Goal: Information Seeking & Learning: Compare options

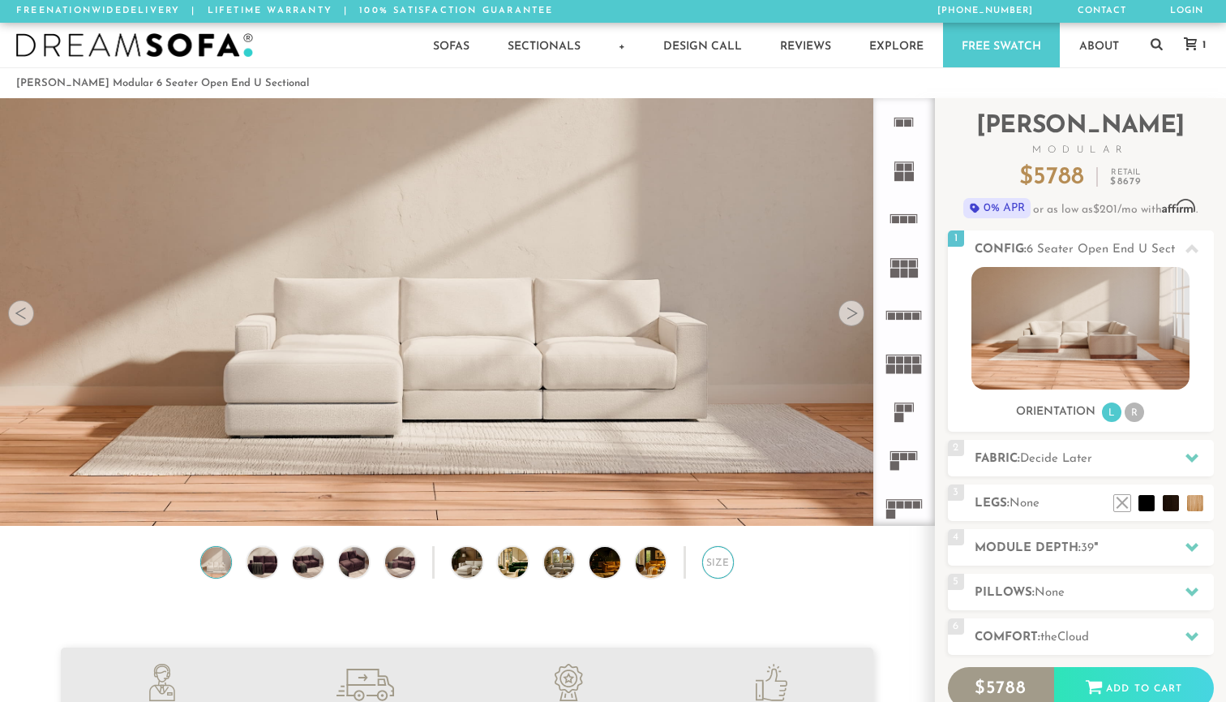
click at [721, 566] on div "Size" at bounding box center [718, 562] width 32 height 32
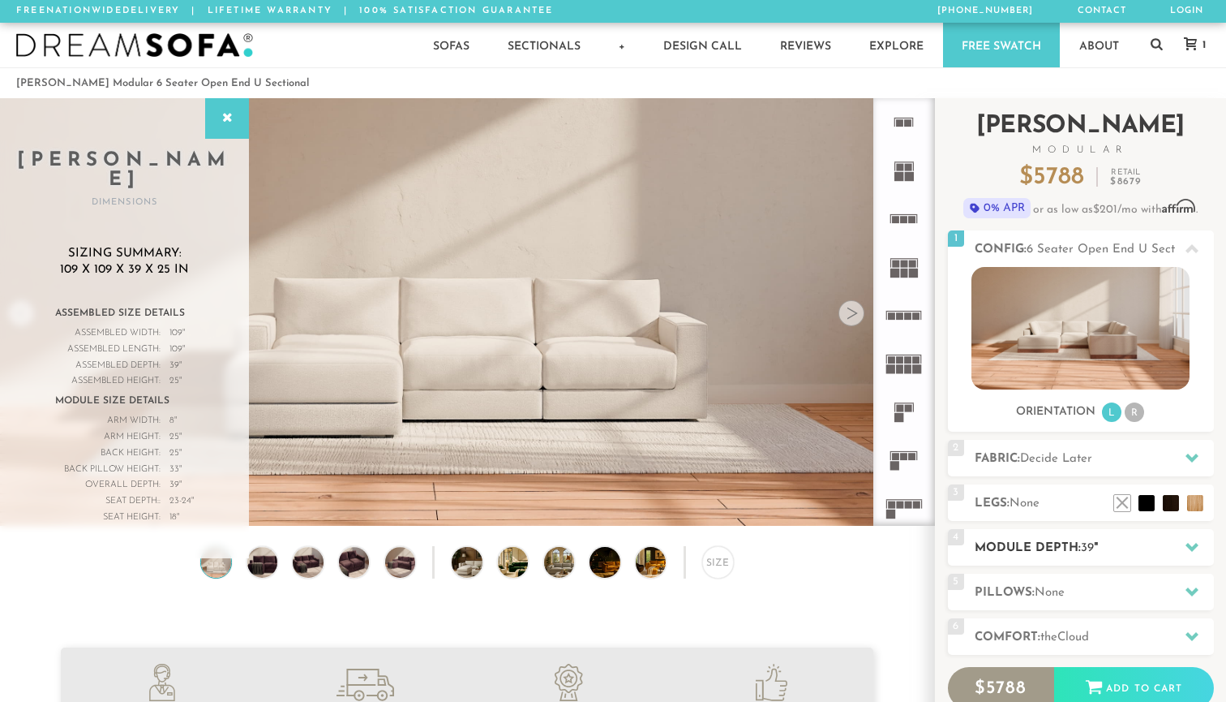
click at [1111, 551] on h2 "Module Depth: 39 "" at bounding box center [1094, 548] width 239 height 19
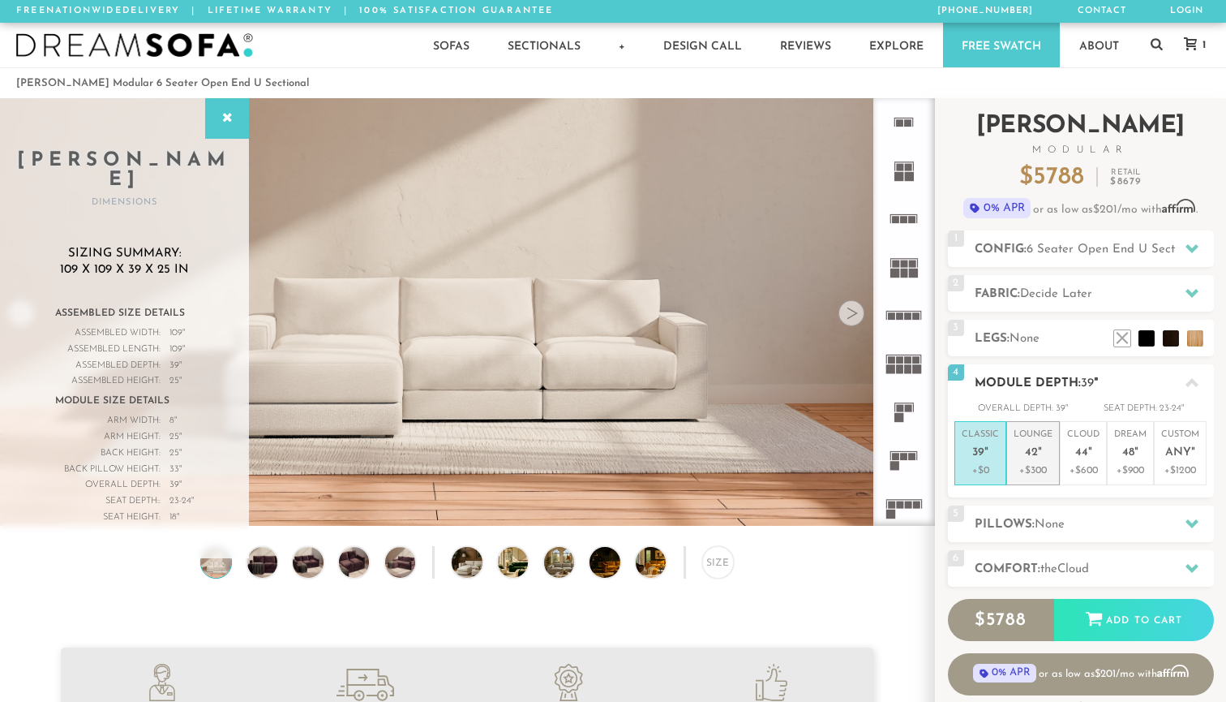
click at [1039, 461] on p "Lounge 42 "" at bounding box center [1033, 445] width 39 height 35
click at [1198, 382] on icon at bounding box center [1192, 382] width 13 height 13
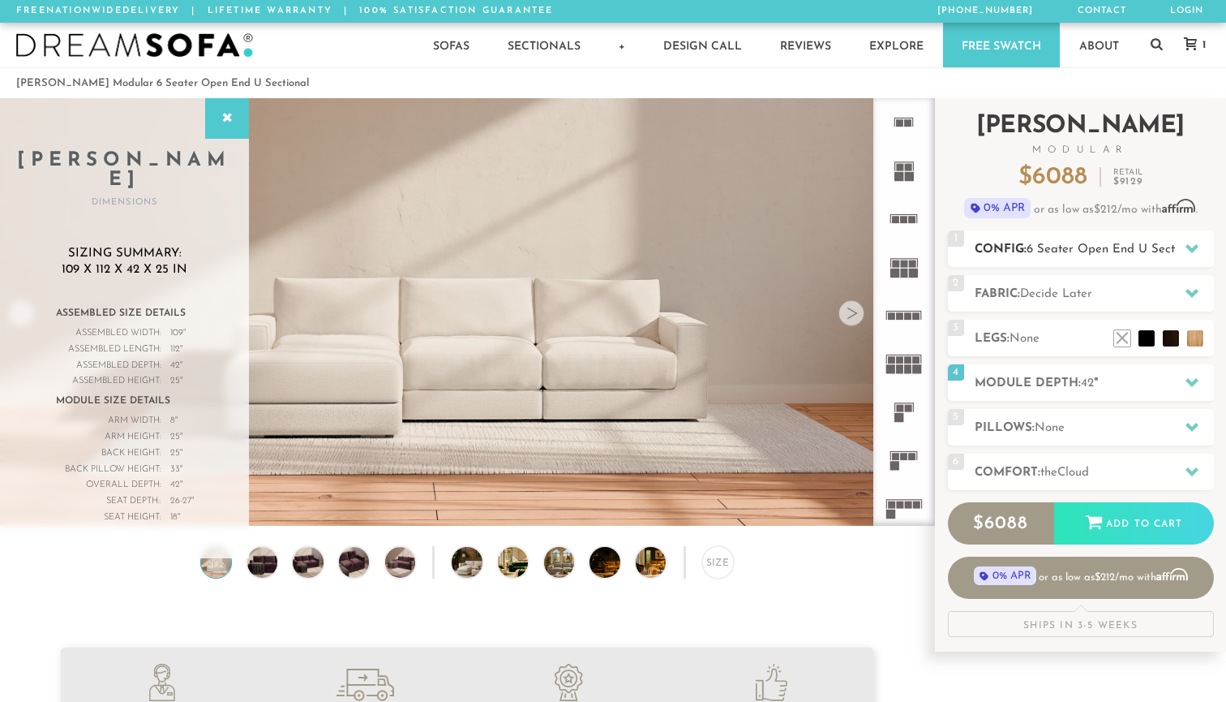
click at [1196, 248] on icon at bounding box center [1192, 248] width 13 height 9
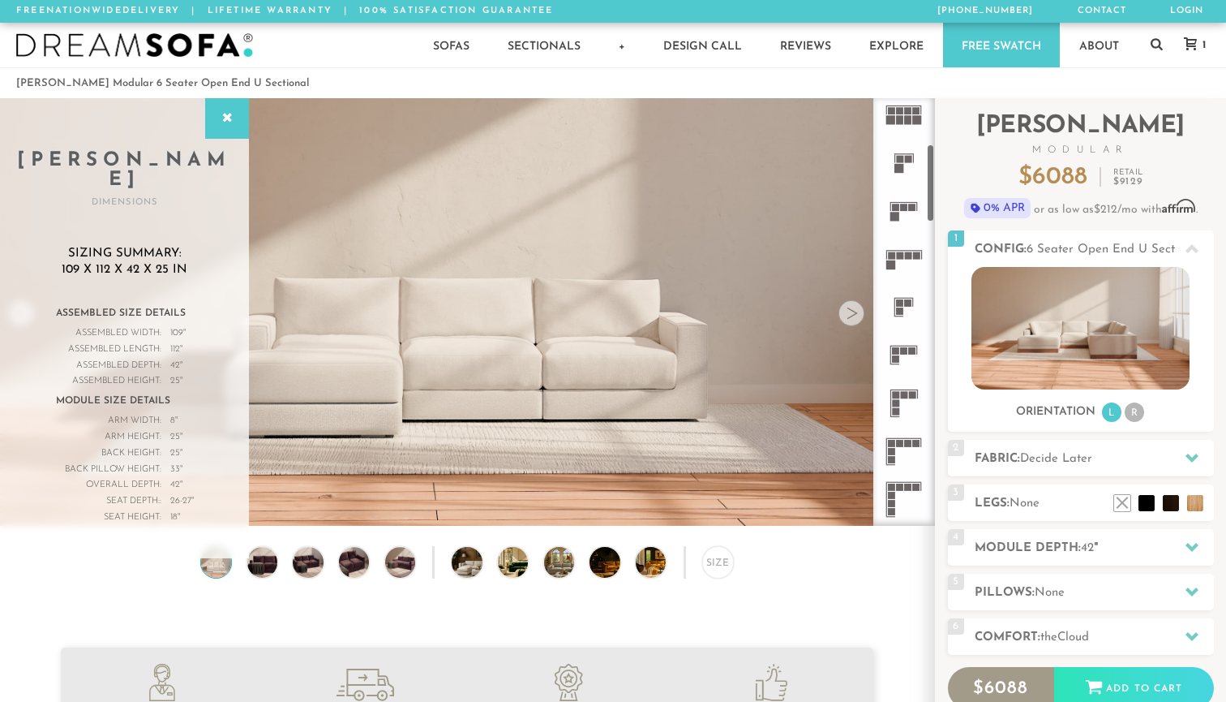
scroll to position [271, 0]
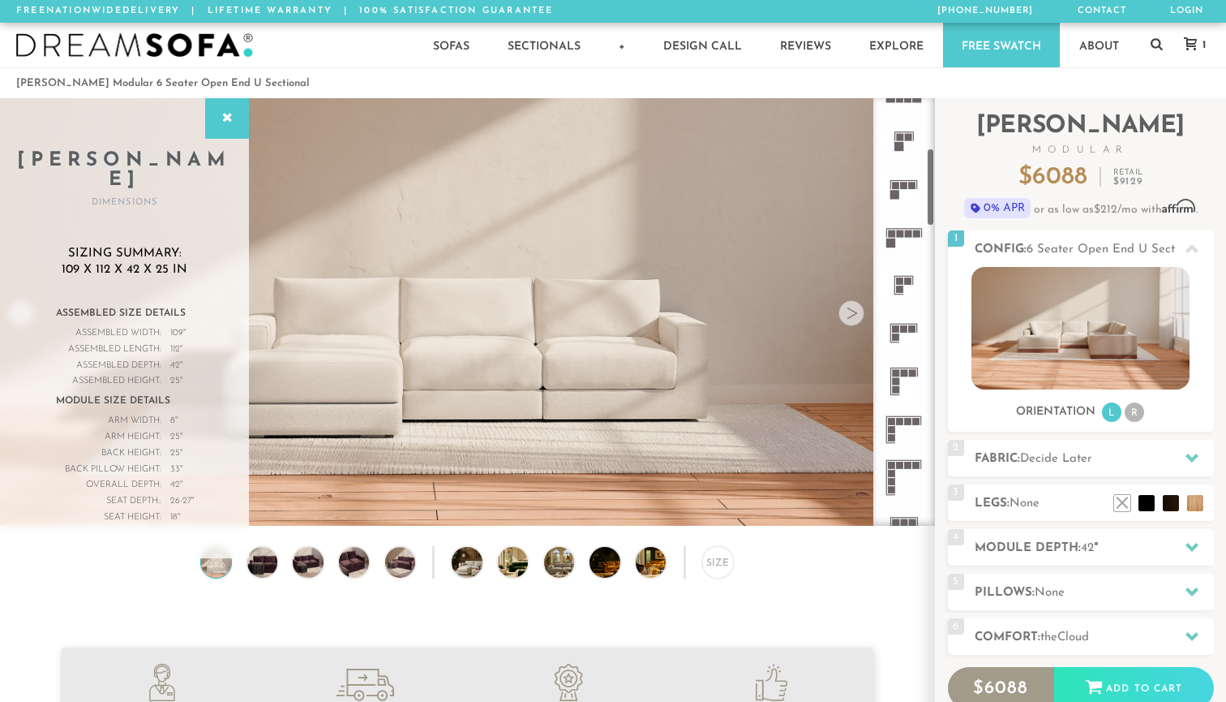
drag, startPoint x: 930, startPoint y: 151, endPoint x: 931, endPoint y: 201, distance: 50.3
click at [931, 201] on div at bounding box center [905, 311] width 62 height 427
click at [908, 329] on icon at bounding box center [904, 333] width 48 height 48
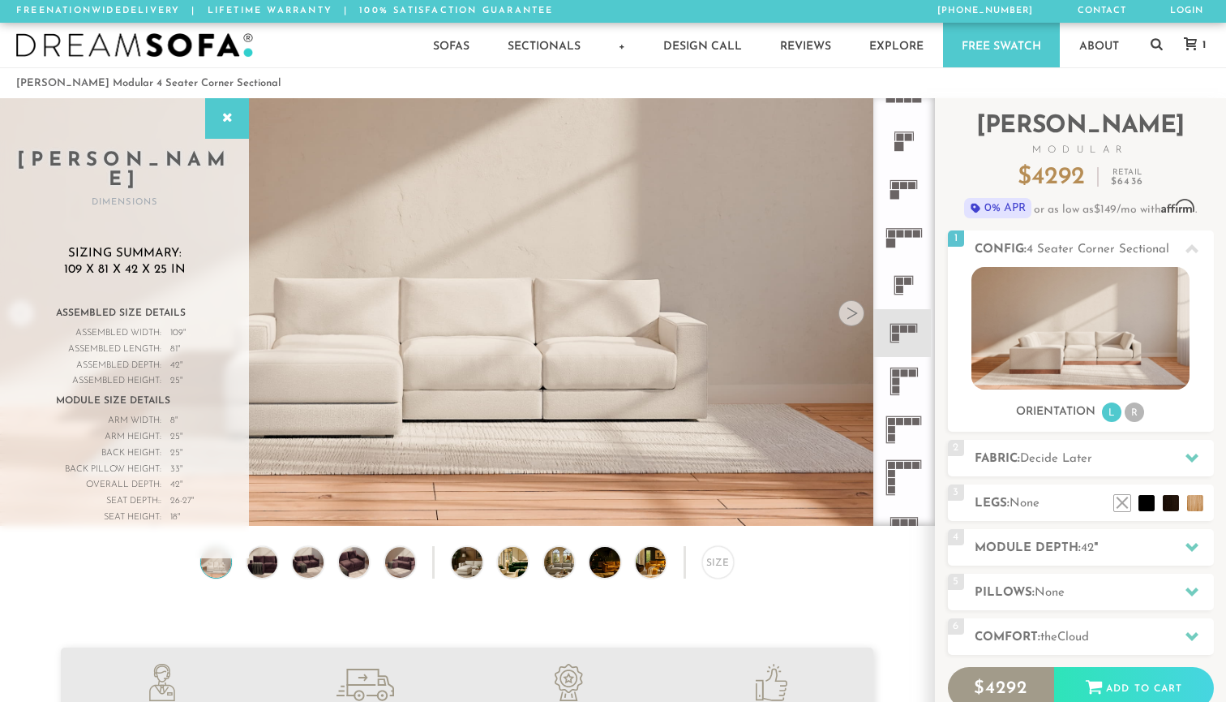
click at [908, 334] on icon at bounding box center [904, 333] width 48 height 48
click at [849, 315] on div at bounding box center [852, 313] width 26 height 26
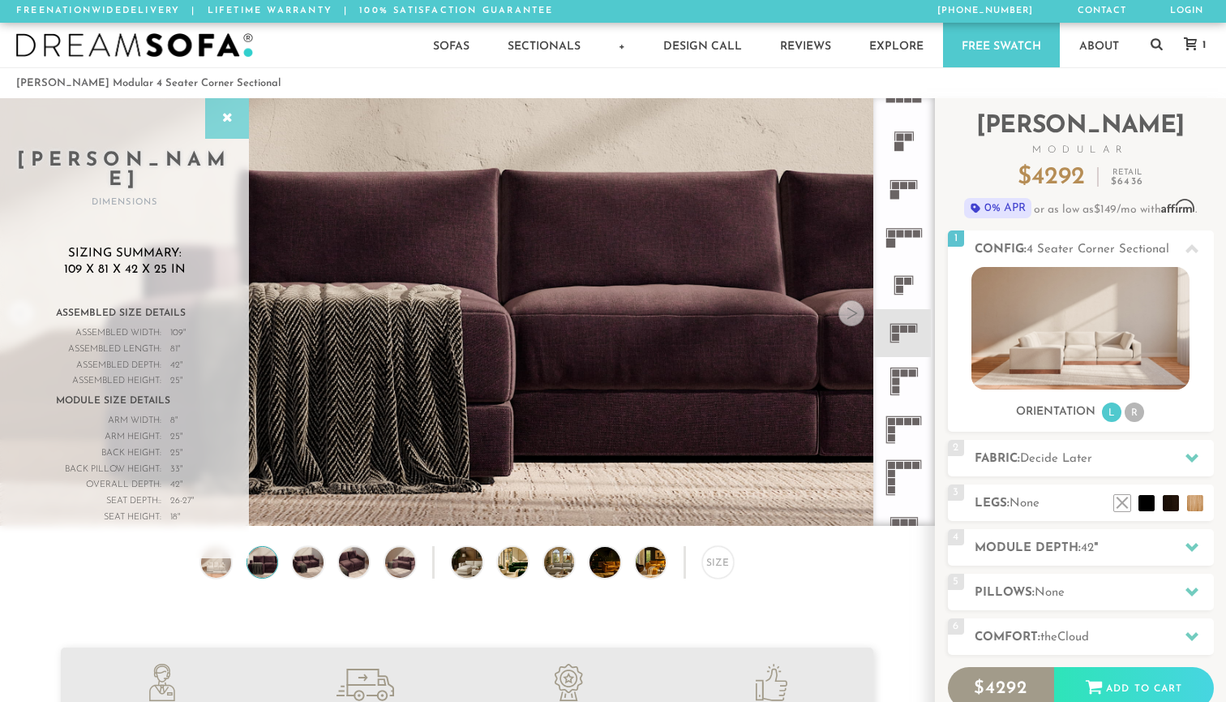
click at [217, 128] on div at bounding box center [227, 118] width 44 height 41
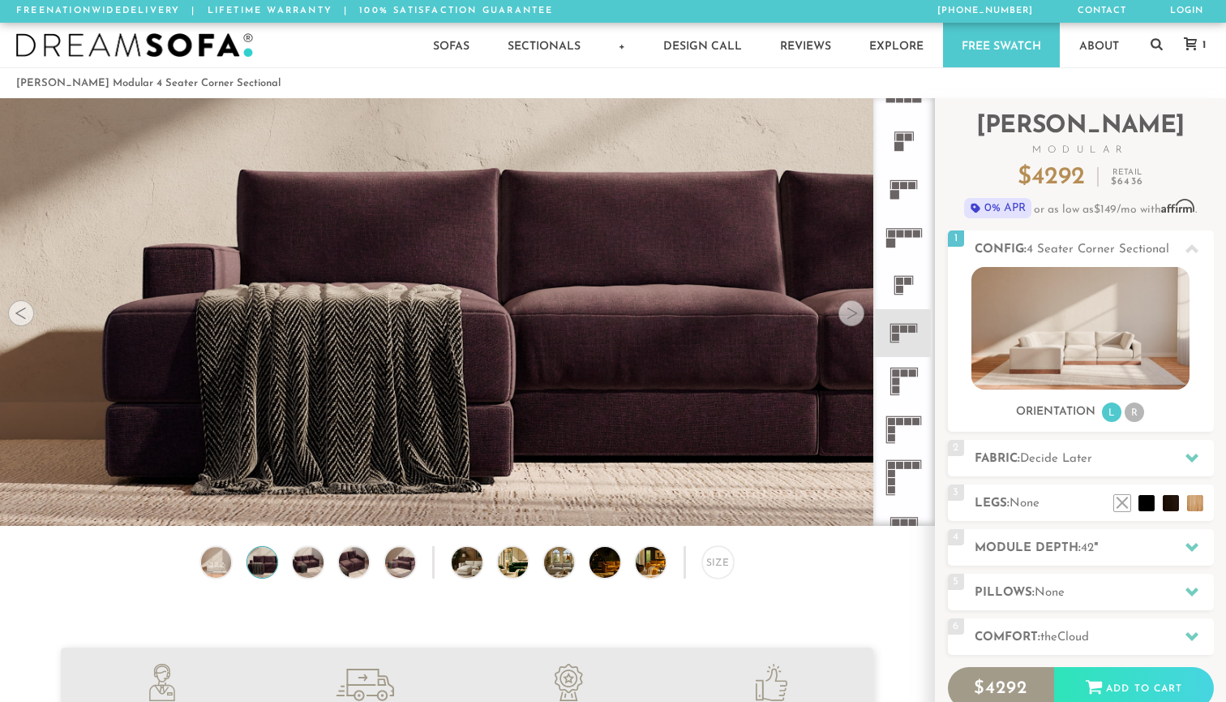
click at [915, 333] on icon at bounding box center [904, 333] width 48 height 48
click at [719, 562] on div "Size" at bounding box center [718, 562] width 32 height 32
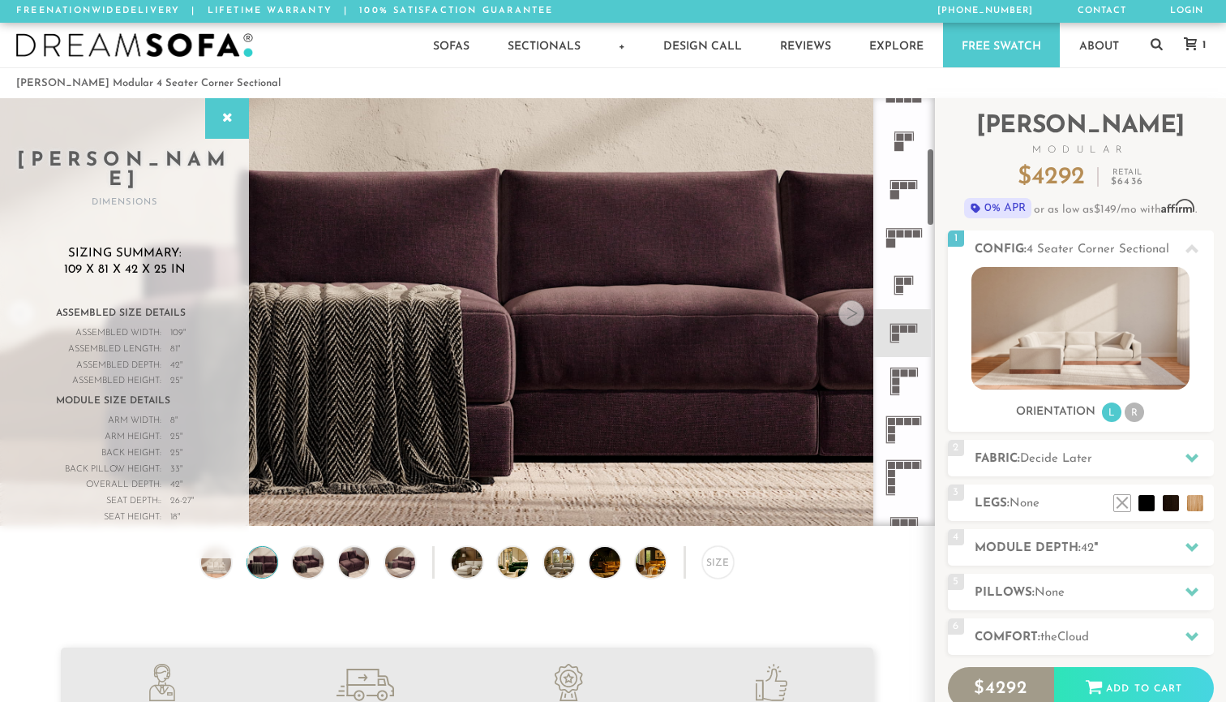
click at [910, 370] on rect at bounding box center [912, 372] width 7 height 7
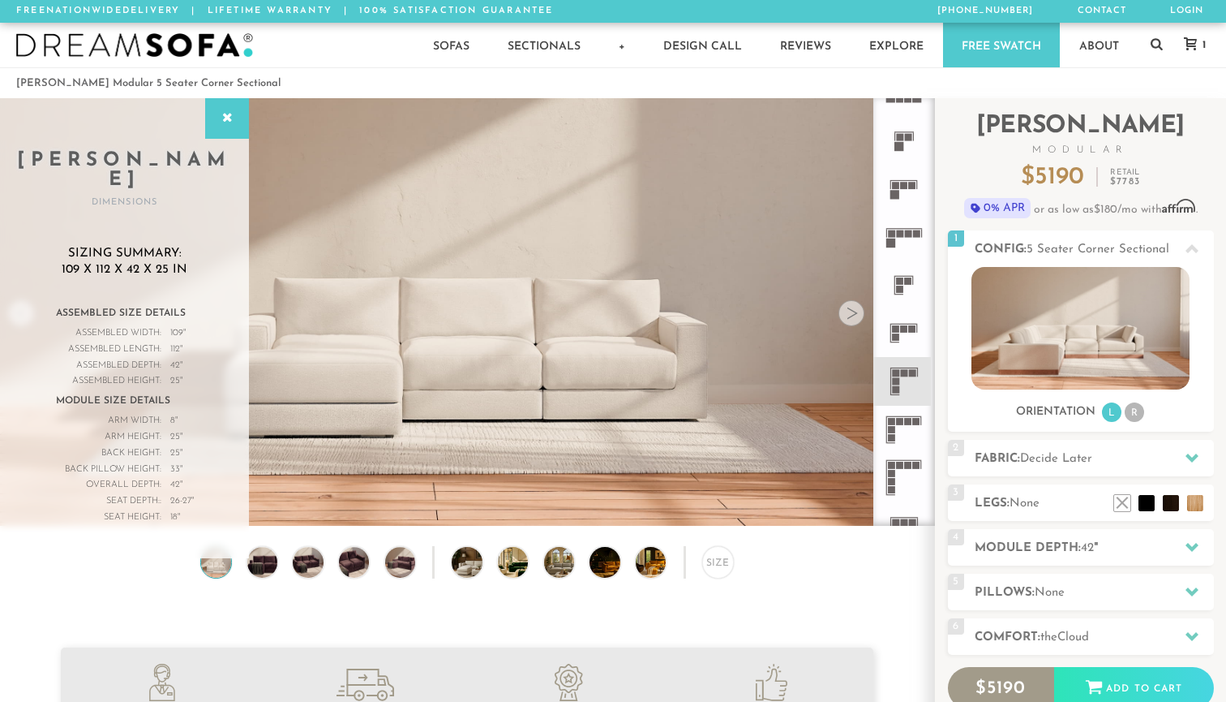
click at [904, 423] on icon at bounding box center [904, 430] width 48 height 48
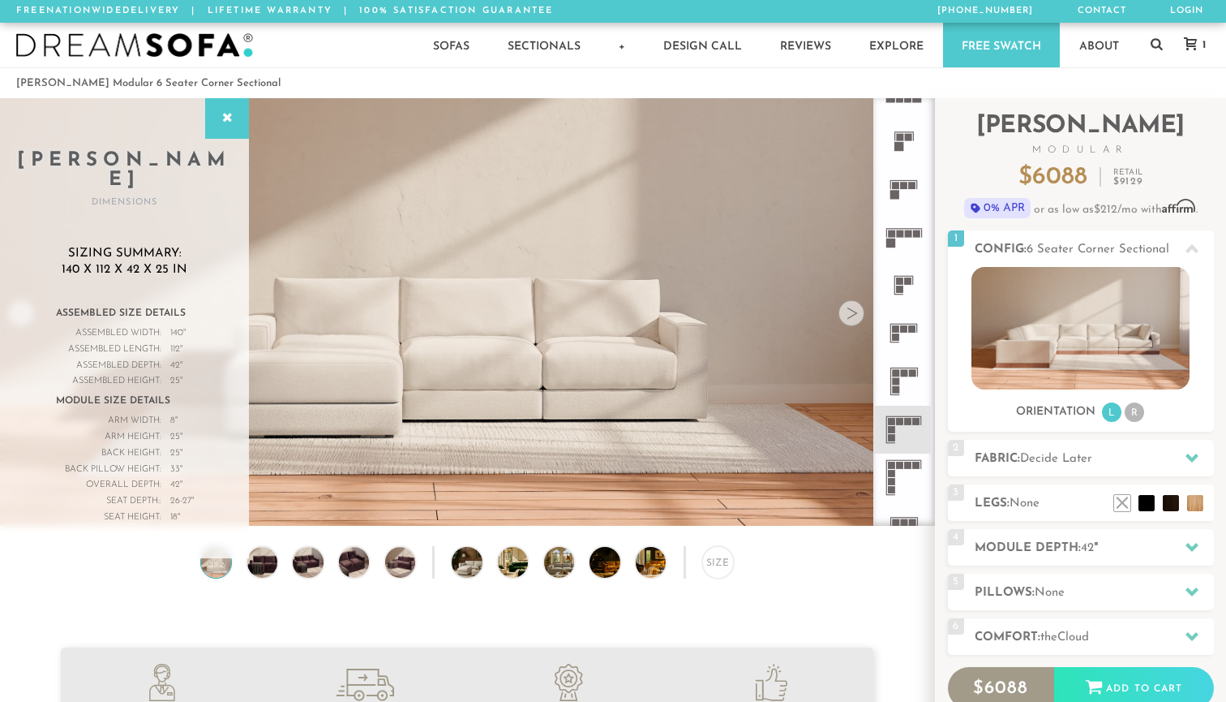
click at [907, 383] on icon at bounding box center [904, 381] width 48 height 48
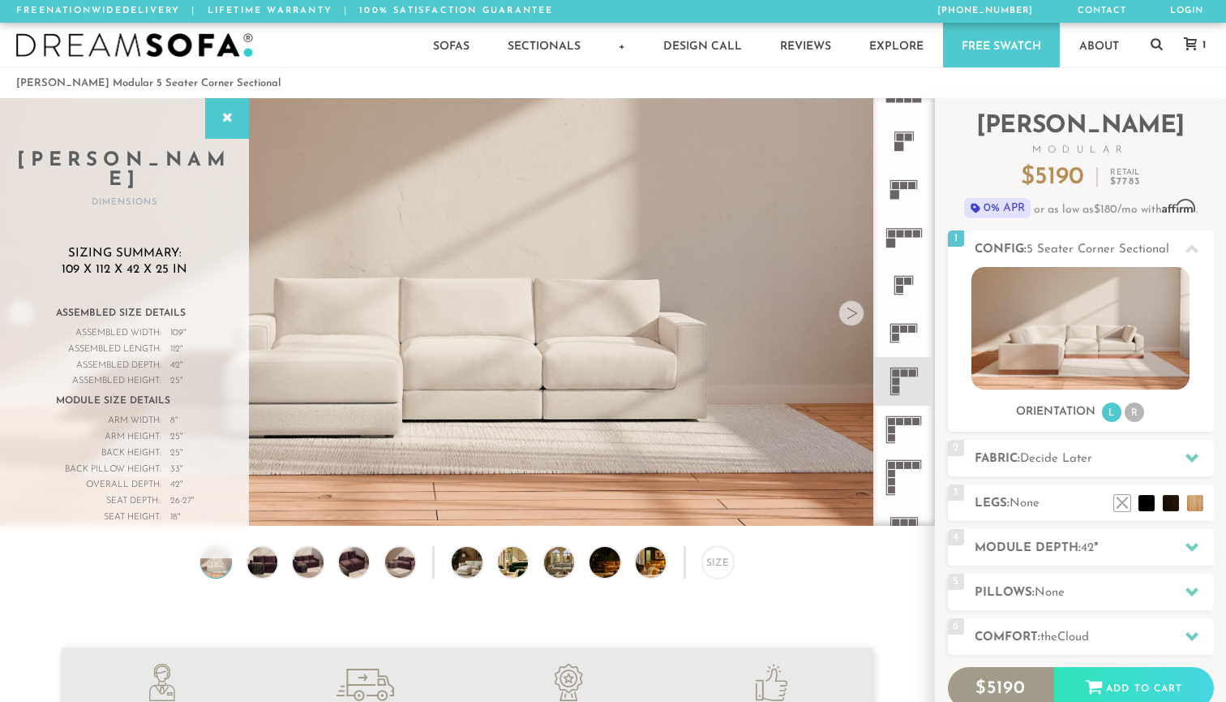
click at [903, 427] on icon at bounding box center [904, 430] width 48 height 48
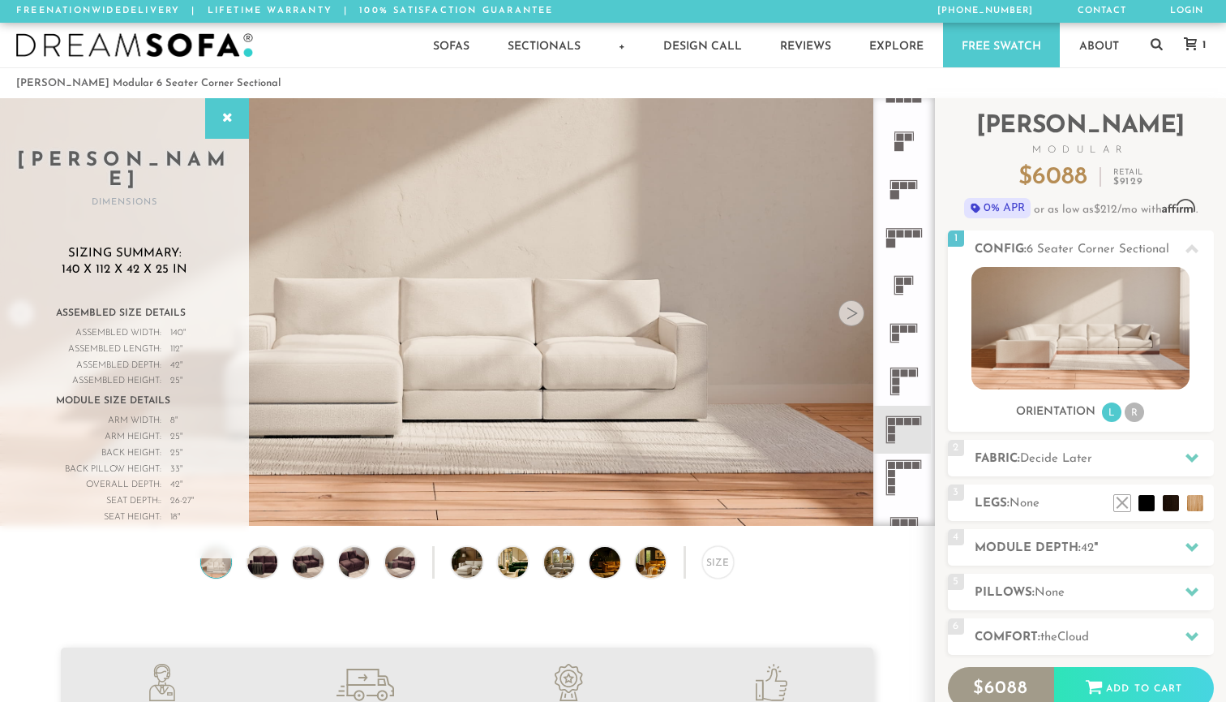
click at [900, 374] on rect at bounding box center [895, 372] width 7 height 7
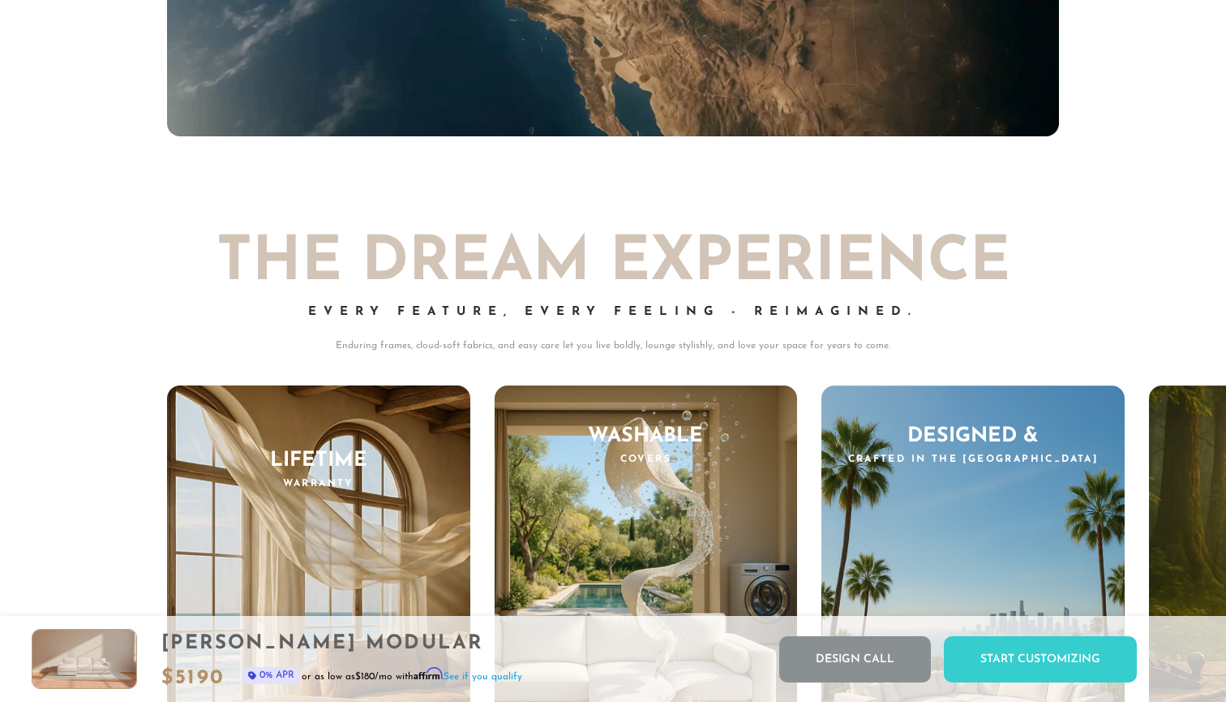
scroll to position [15395, 0]
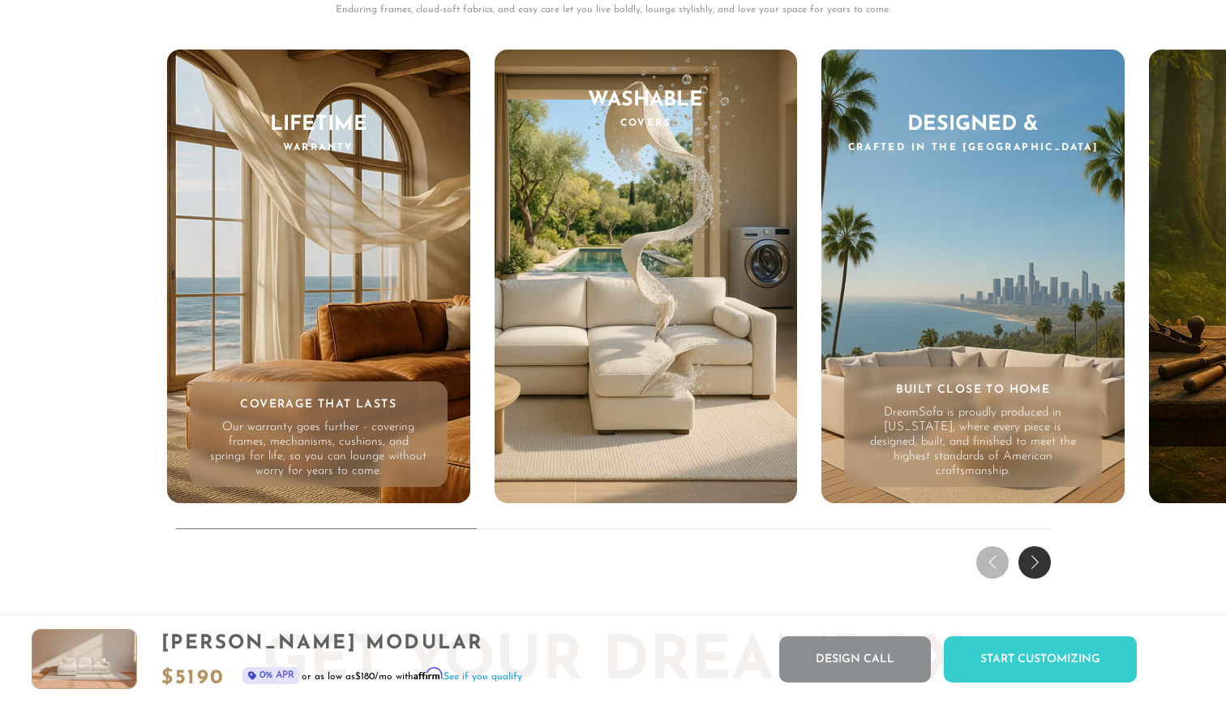
click at [979, 340] on div "Designed & Crafted in the [GEOGRAPHIC_DATA] Built Close to Home DreamSofa is pr…" at bounding box center [973, 276] width 303 height 454
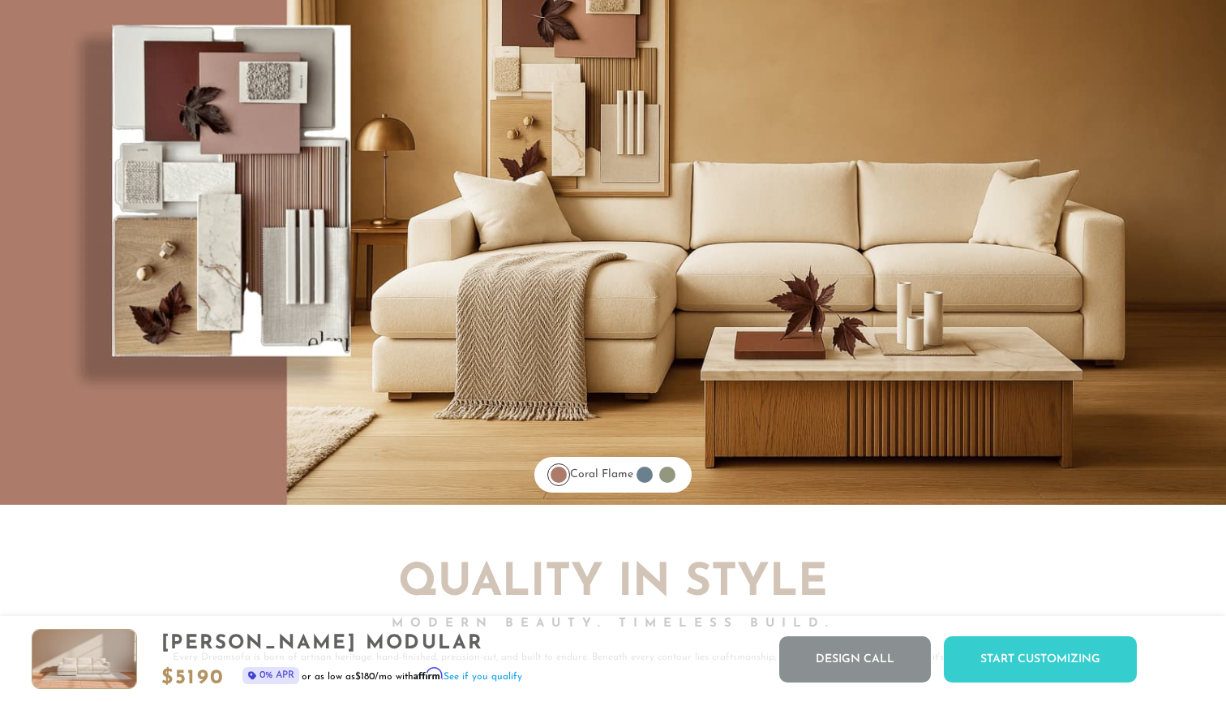
scroll to position [13010, 0]
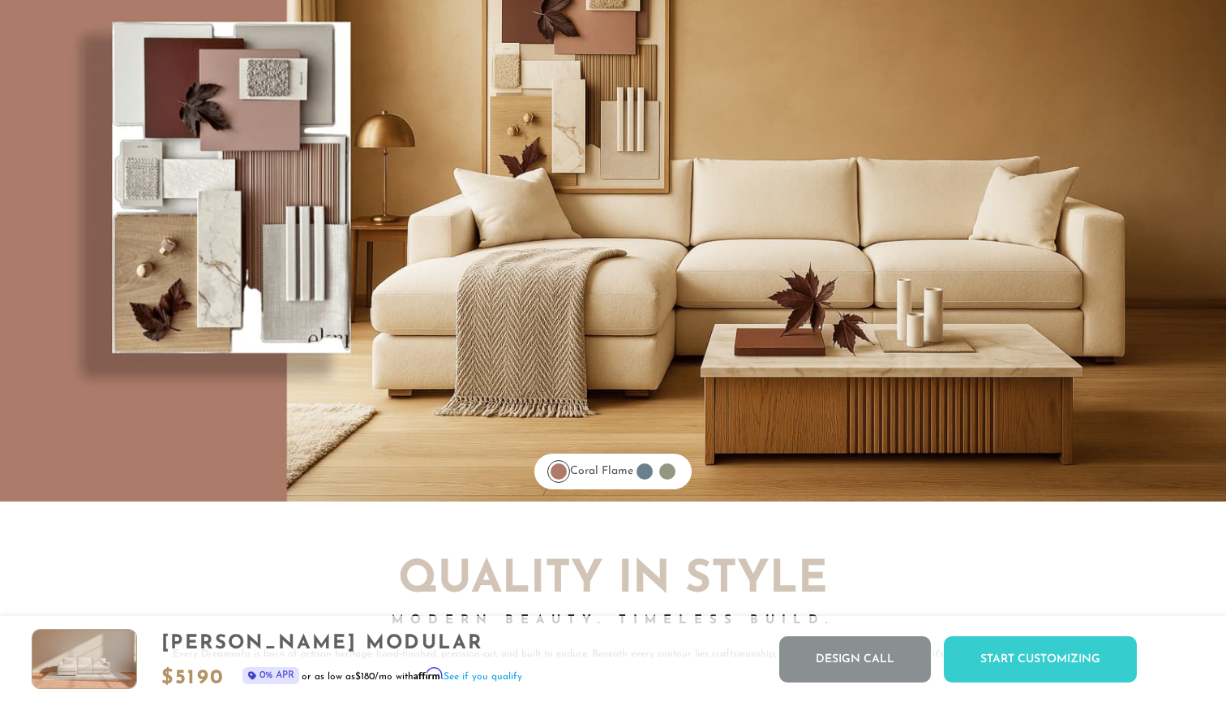
click at [674, 468] on div at bounding box center [667, 471] width 16 height 16
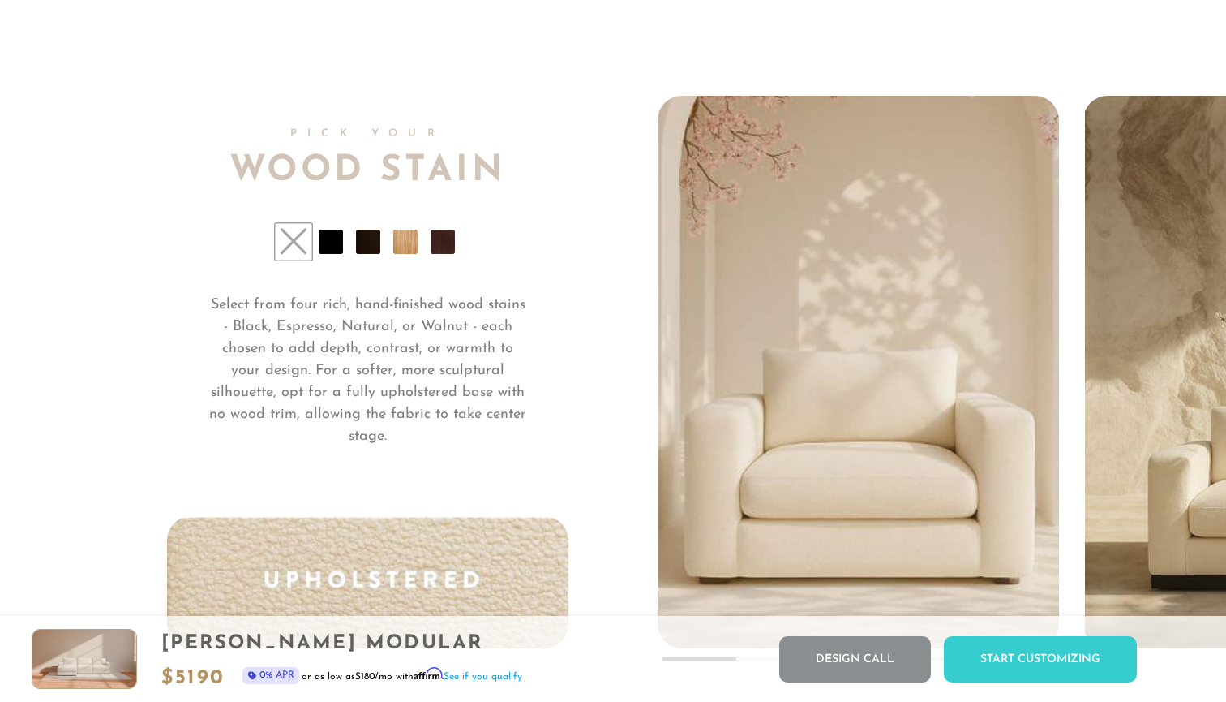
scroll to position [11975, 0]
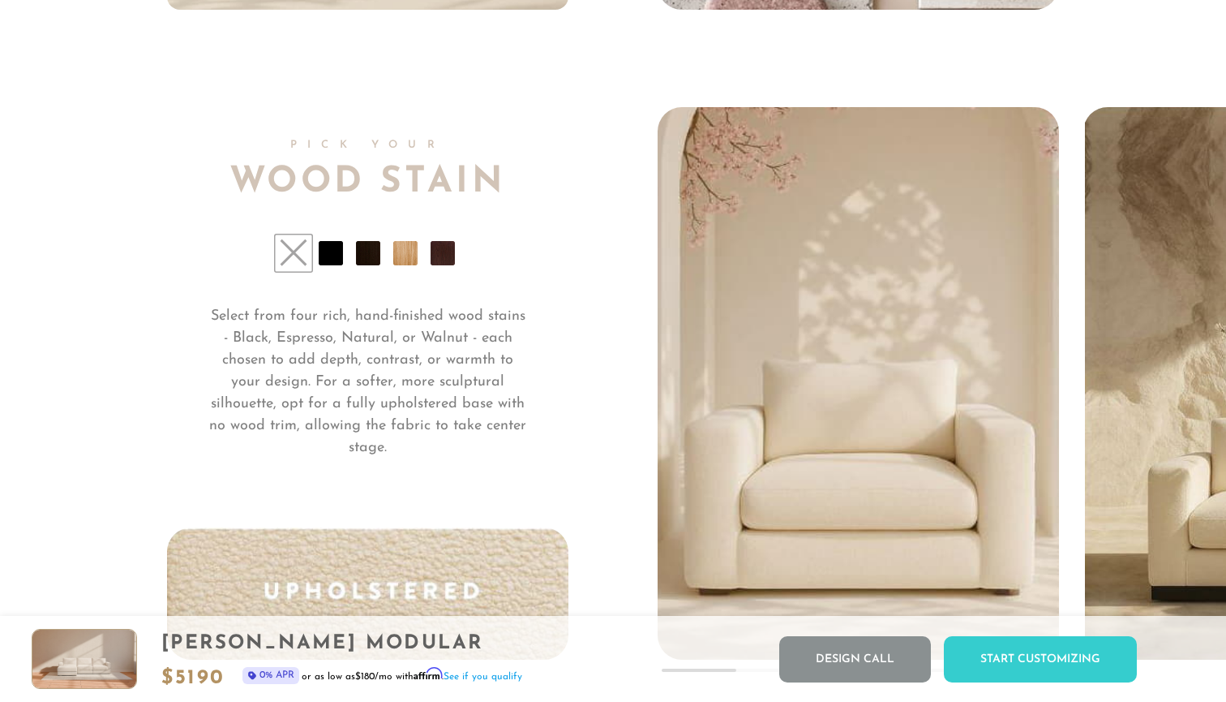
click at [402, 263] on li at bounding box center [405, 253] width 24 height 24
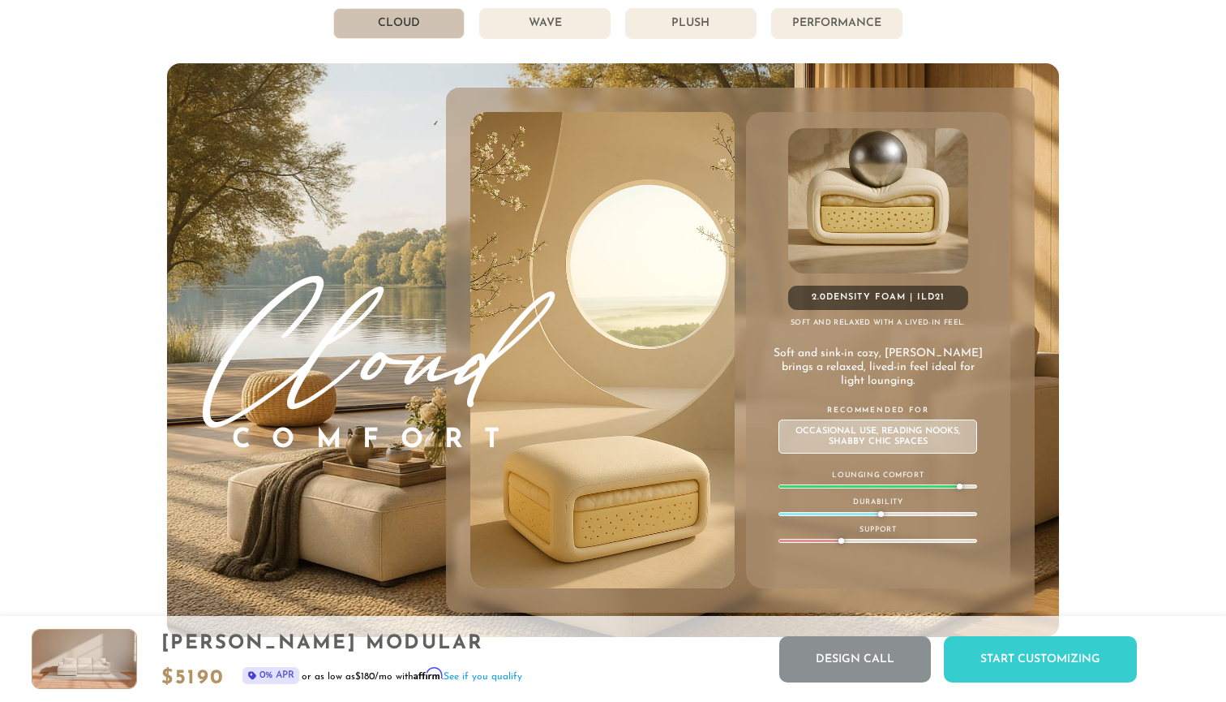
scroll to position [8748, 0]
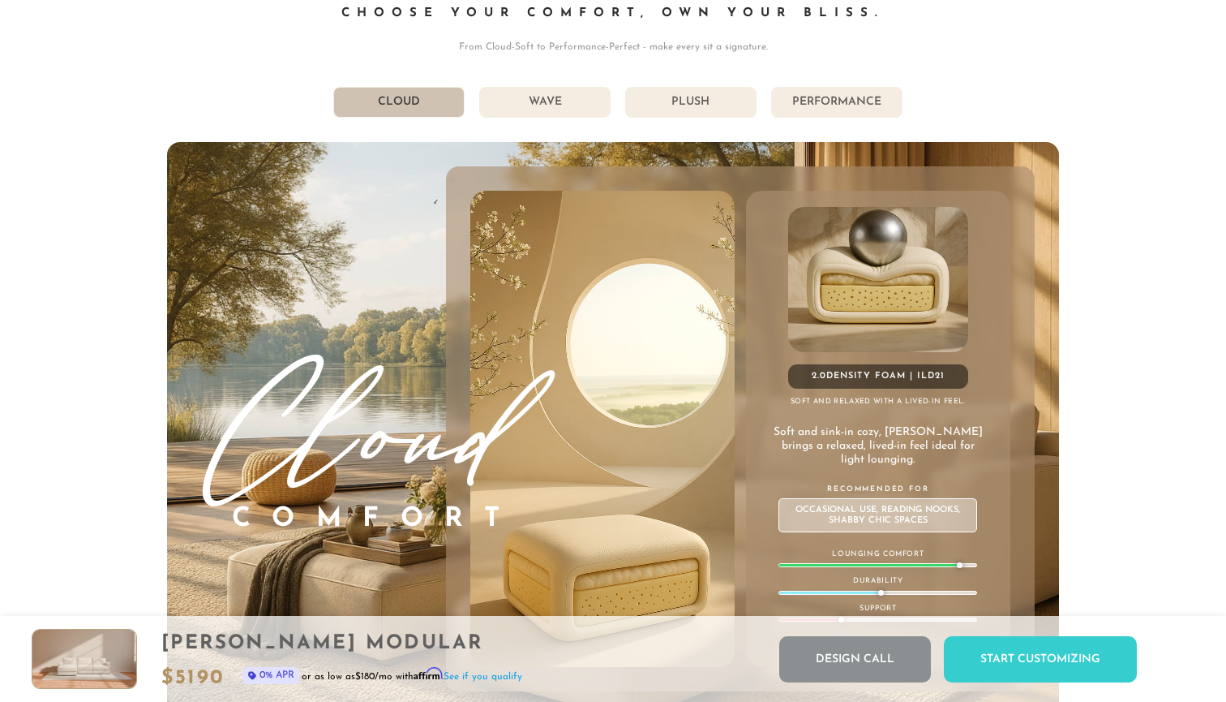
click at [561, 106] on li "Wave" at bounding box center [544, 102] width 131 height 31
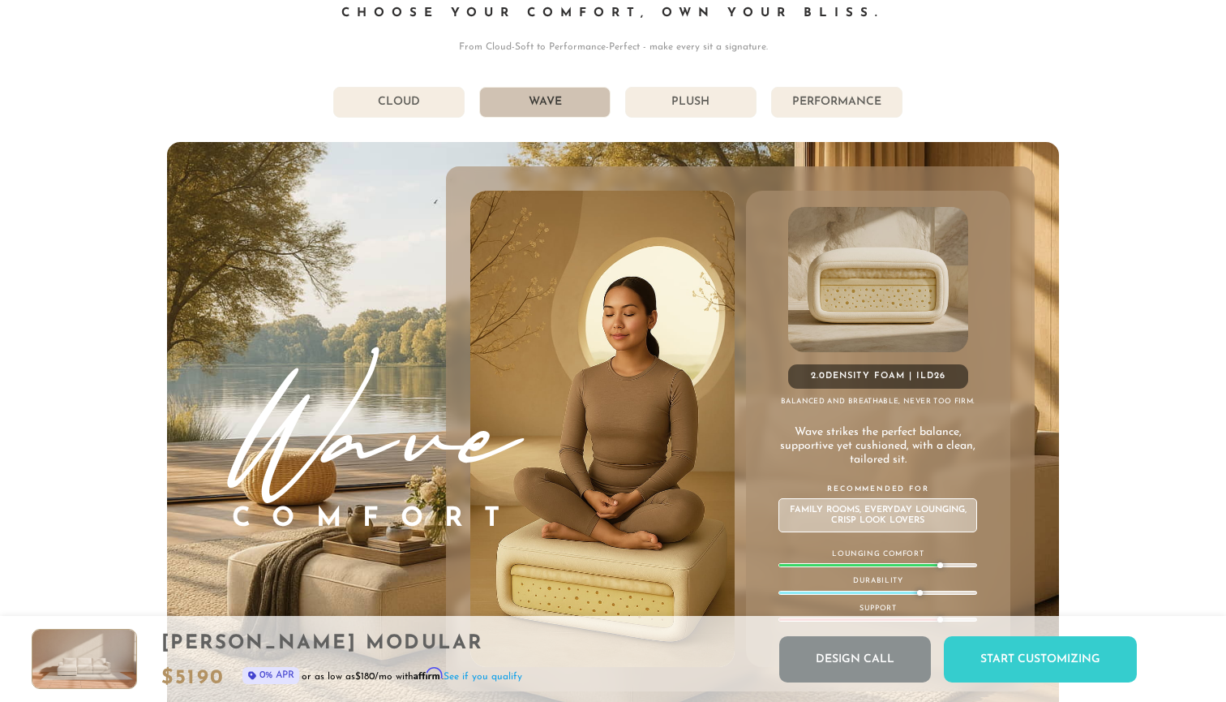
click at [680, 96] on li "Plush" at bounding box center [690, 102] width 131 height 31
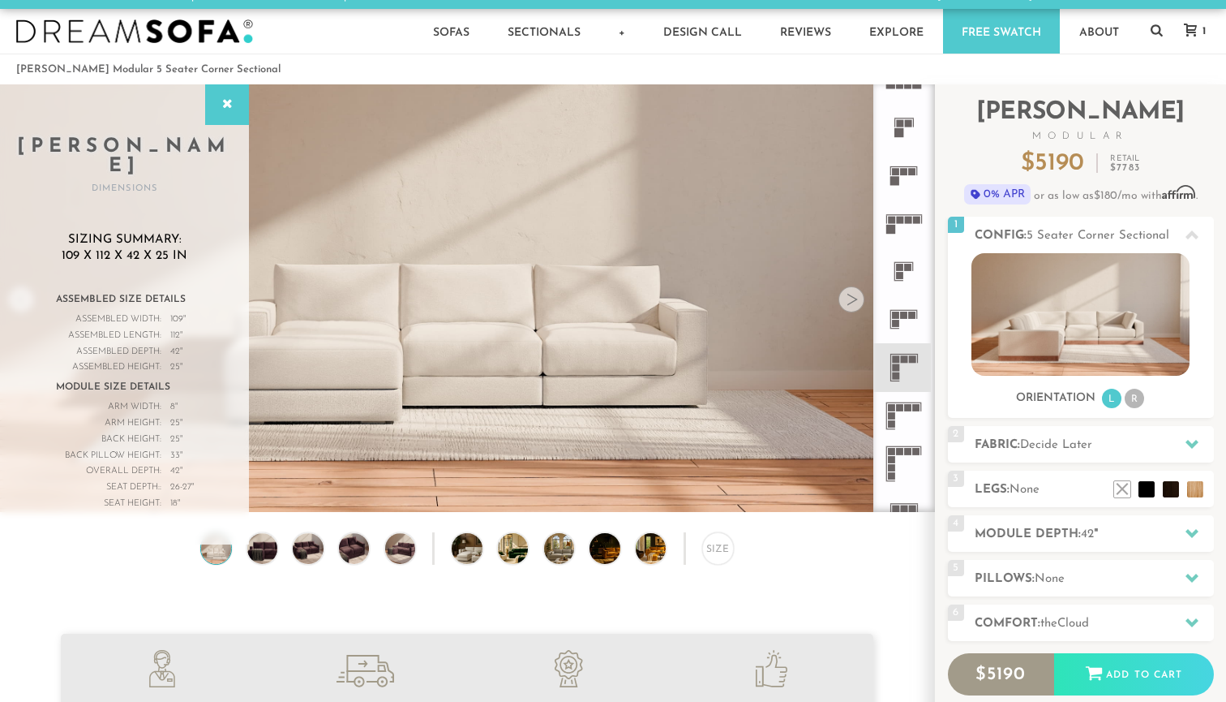
scroll to position [0, 0]
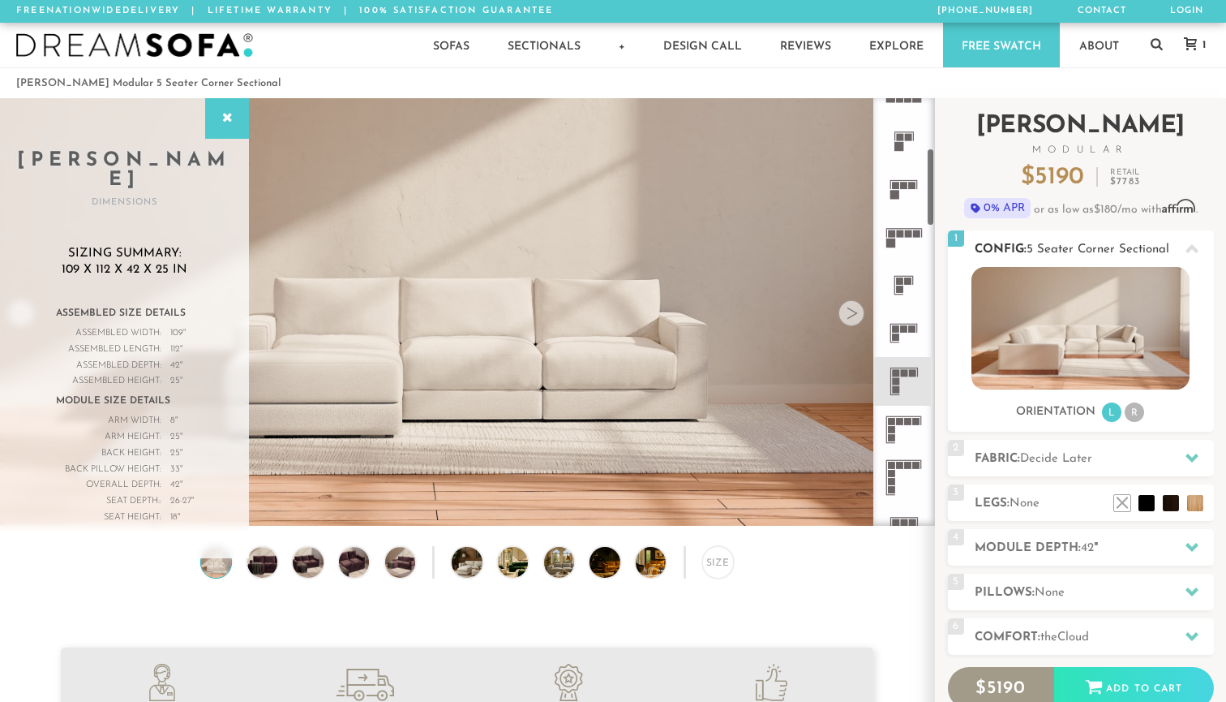
click at [1134, 416] on li "R" at bounding box center [1134, 411] width 19 height 19
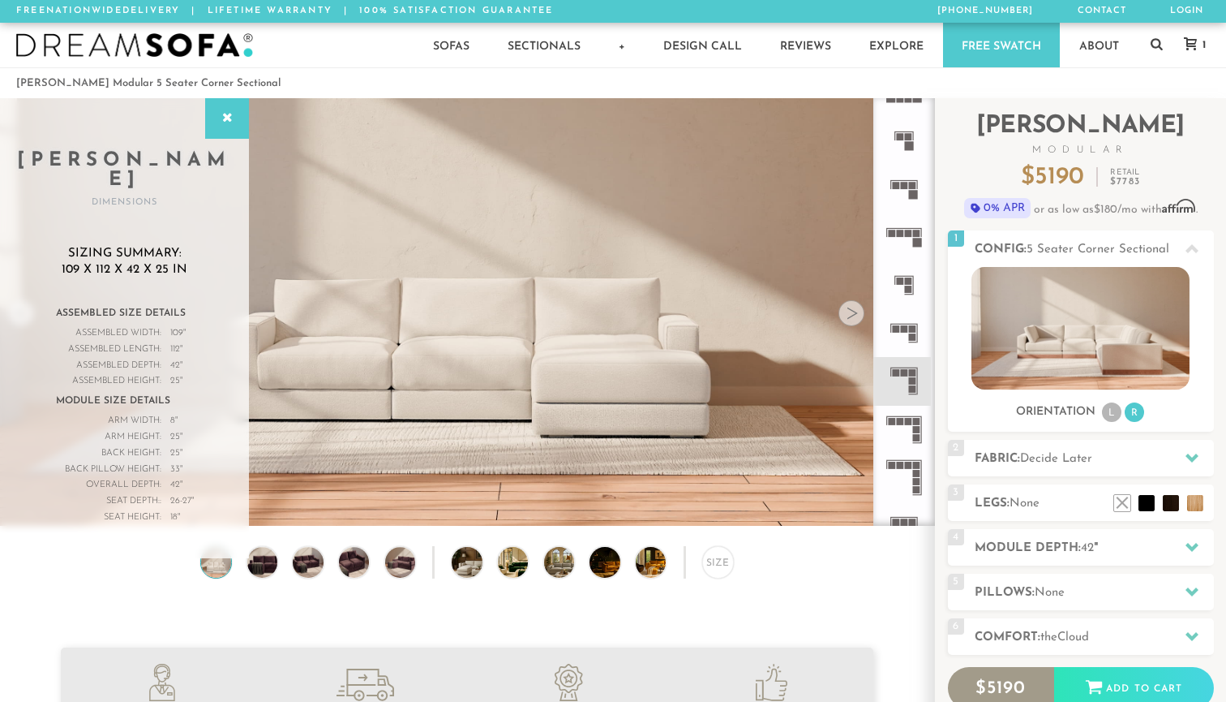
click at [911, 324] on rect at bounding box center [905, 324] width 28 height 1
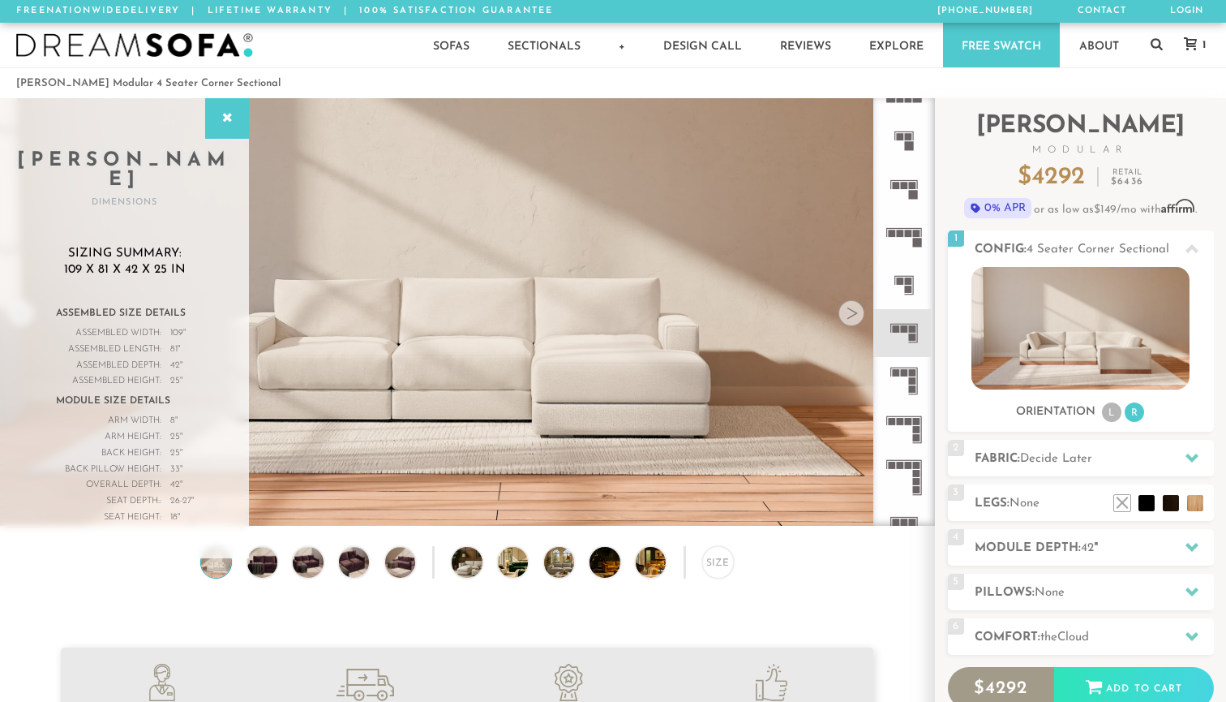
click at [911, 370] on rect at bounding box center [912, 372] width 7 height 7
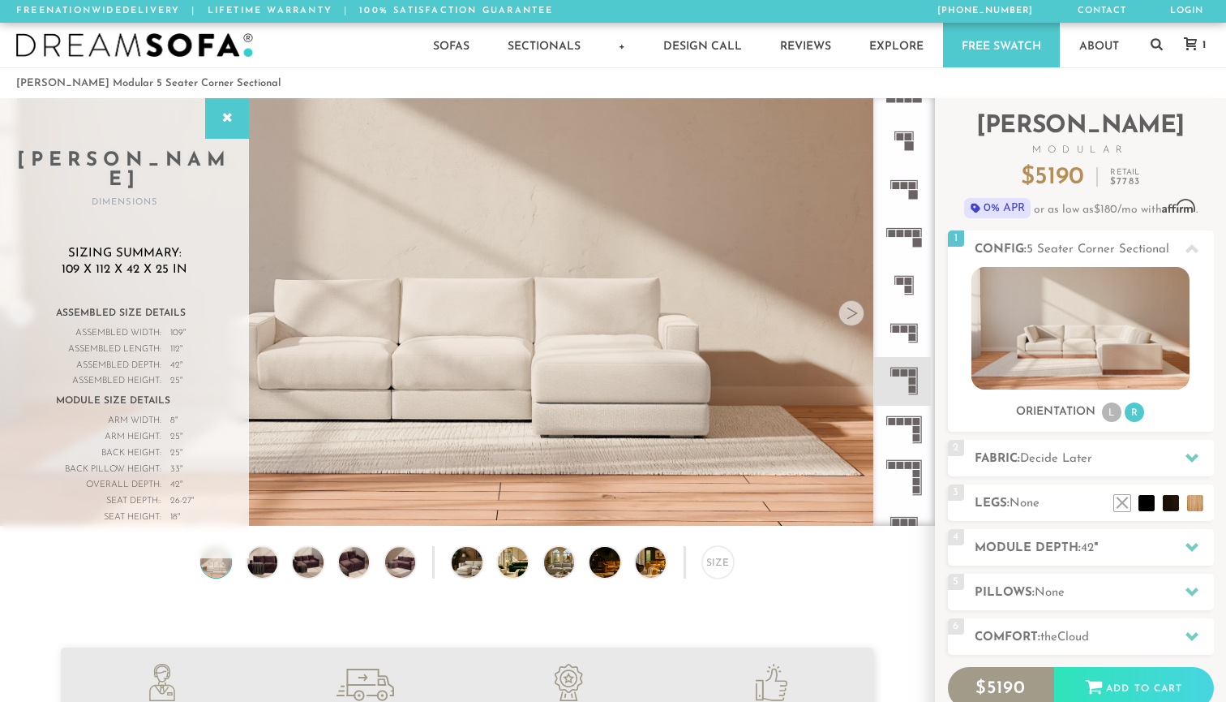
click at [917, 234] on rect at bounding box center [916, 233] width 7 height 7
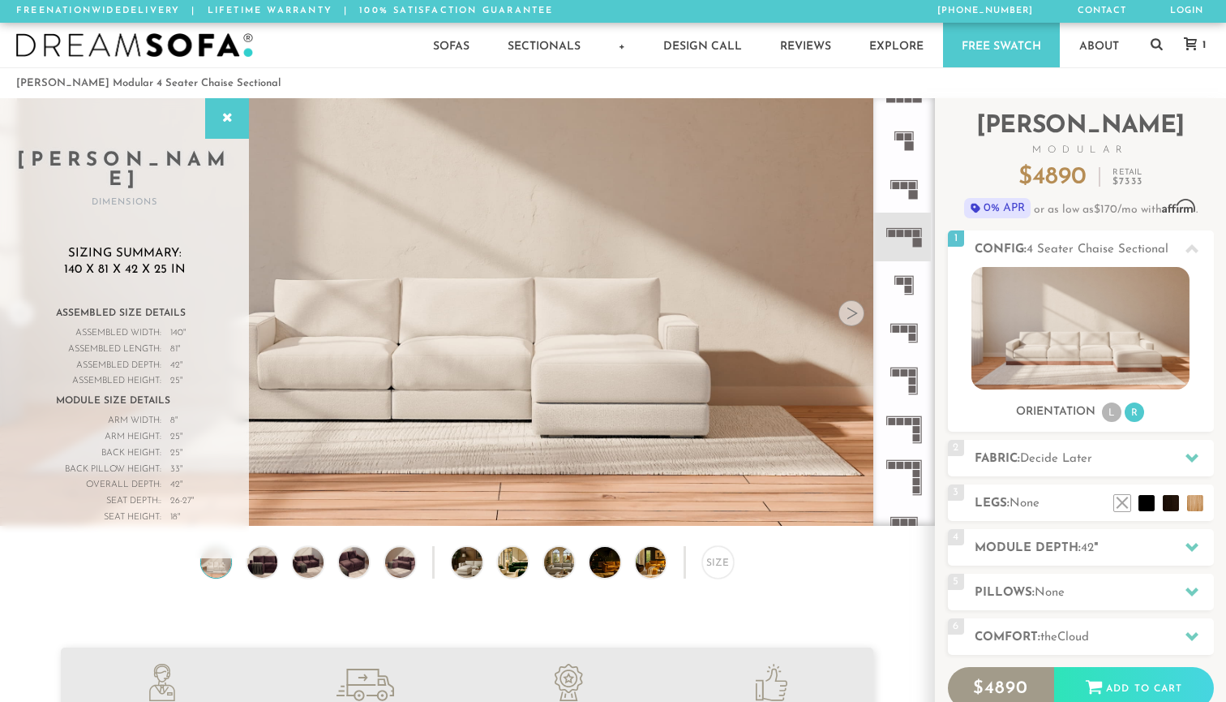
click at [902, 374] on rect at bounding box center [904, 372] width 7 height 7
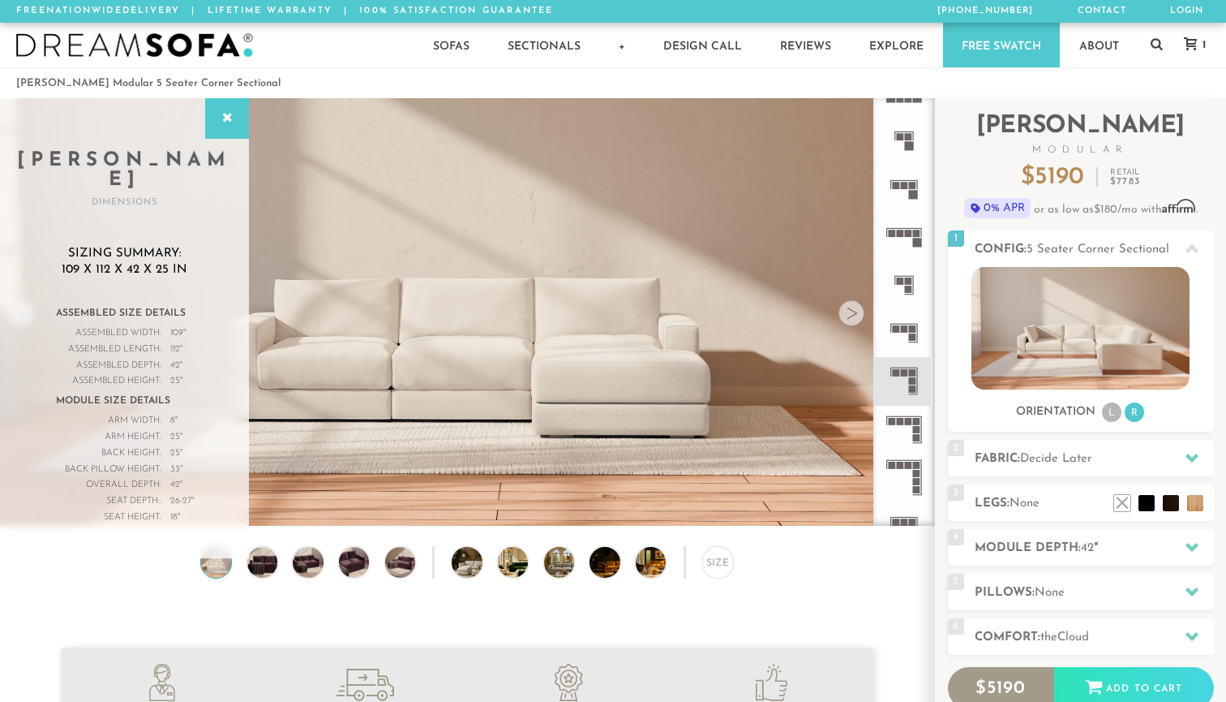
click at [912, 427] on icon at bounding box center [904, 430] width 48 height 48
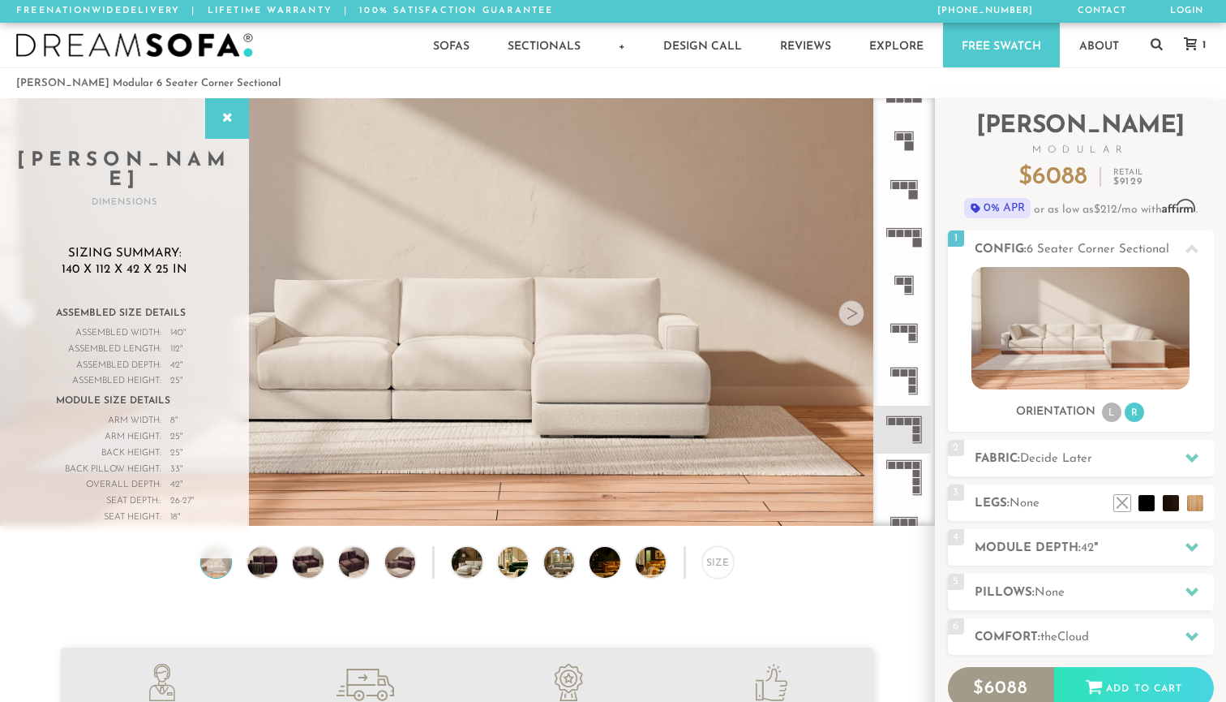
click at [911, 367] on icon at bounding box center [904, 381] width 48 height 48
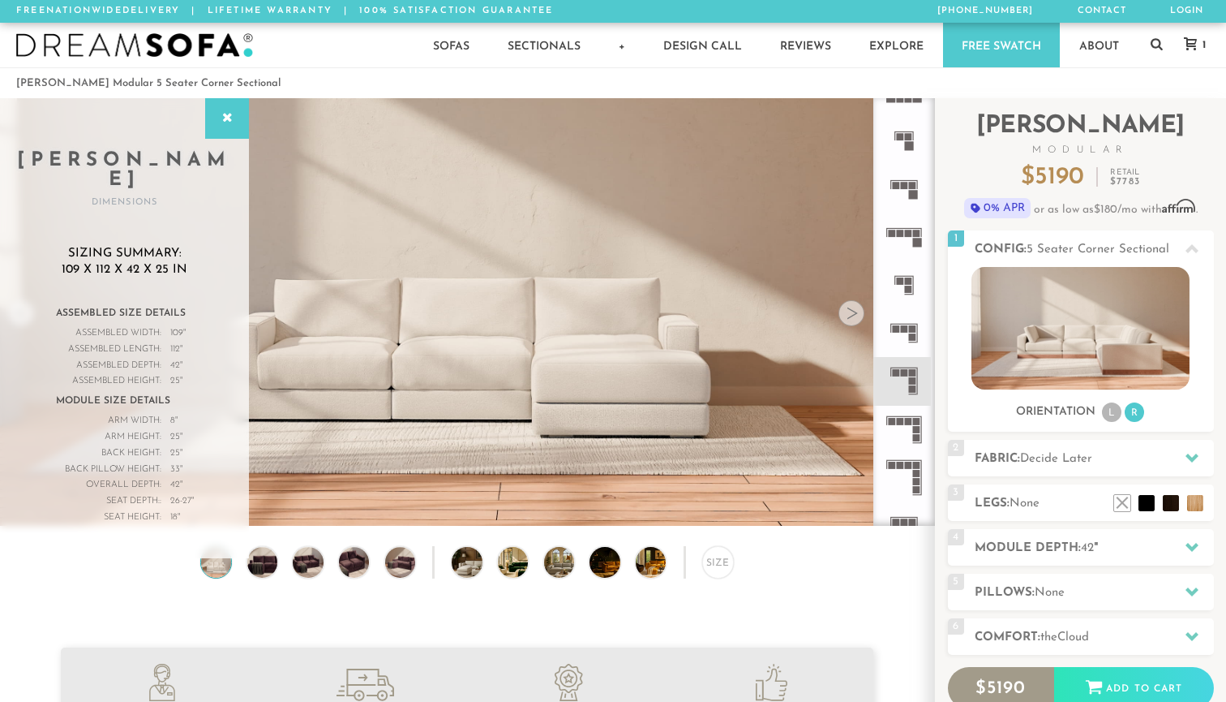
click at [902, 471] on icon at bounding box center [904, 477] width 48 height 48
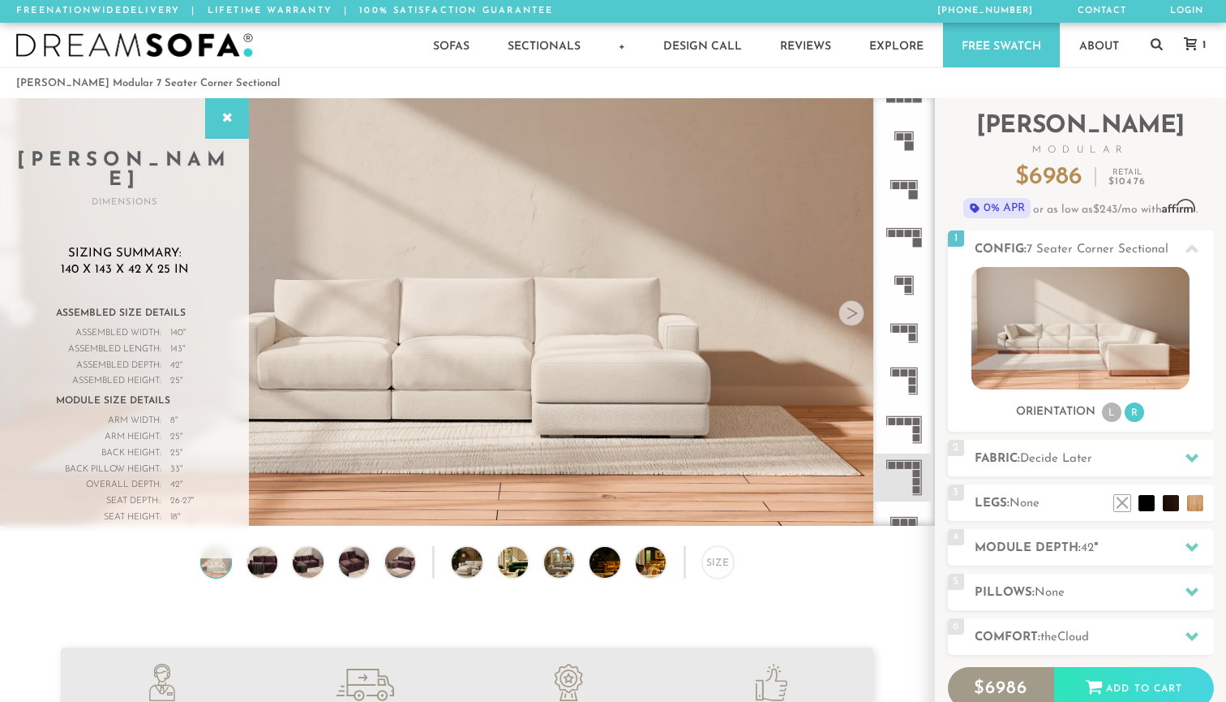
click at [909, 417] on icon at bounding box center [904, 430] width 48 height 48
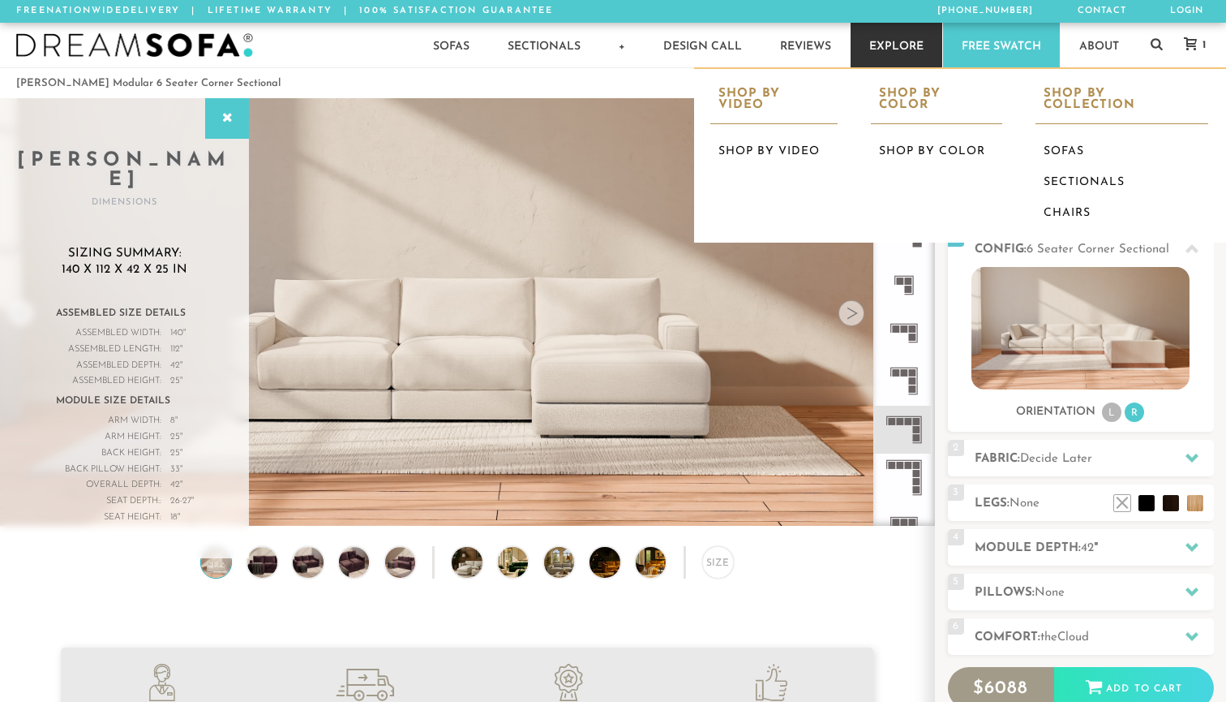
click at [892, 49] on link "Explore" at bounding box center [897, 45] width 92 height 45
click at [943, 139] on link "Shop by Color" at bounding box center [936, 151] width 131 height 31
